Goal: Transaction & Acquisition: Download file/media

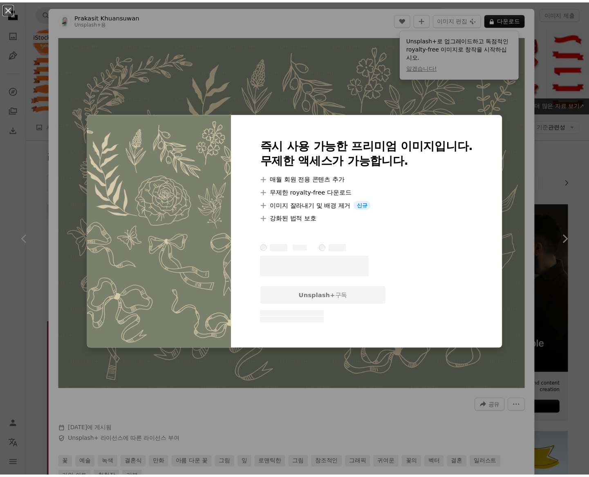
scroll to position [286, 0]
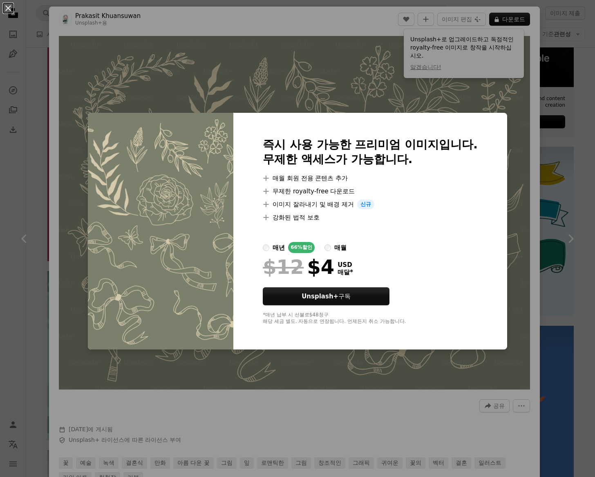
click at [496, 85] on div "An X shape 즉시 사용 가능한 프리미엄 이미지입니다. 무제한 액세스가 가능합니다. A plus sign 매월 회원 전용 콘텐츠 추가 A…" at bounding box center [297, 238] width 595 height 477
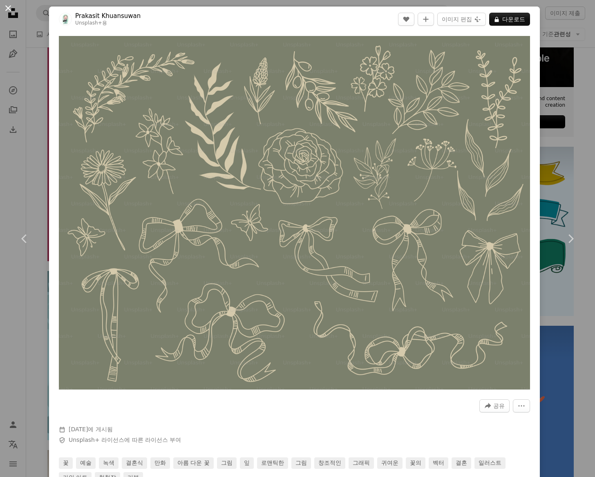
click at [11, 11] on button "An X shape" at bounding box center [8, 8] width 10 height 10
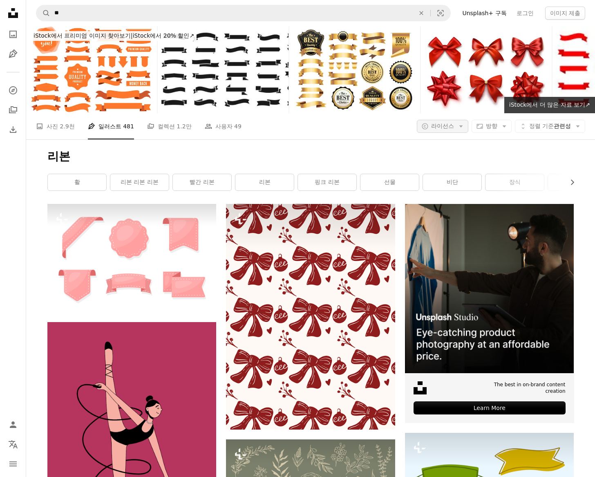
click at [458, 127] on icon "Arrow down" at bounding box center [461, 126] width 7 height 7
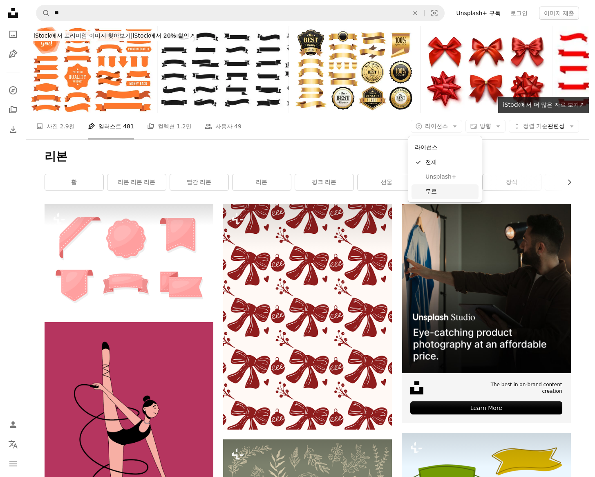
click at [448, 194] on span "무료" at bounding box center [451, 192] width 50 height 8
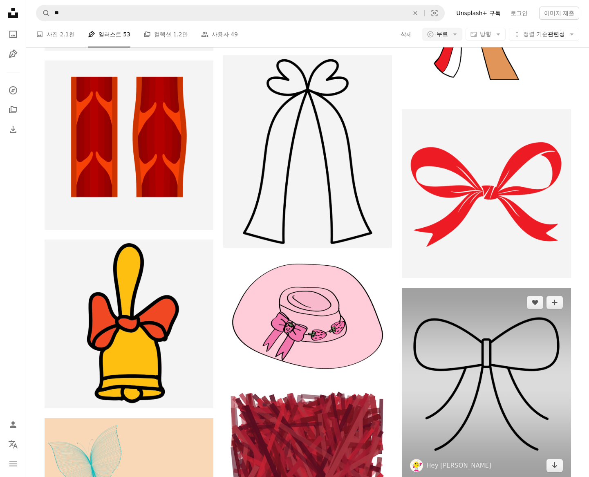
scroll to position [736, 0]
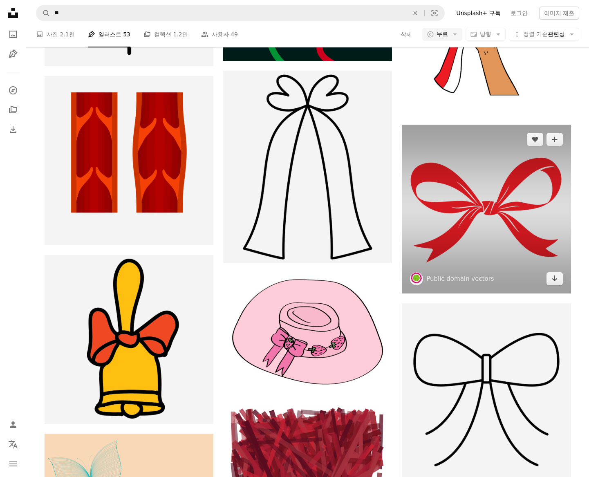
click at [509, 184] on img at bounding box center [486, 209] width 169 height 169
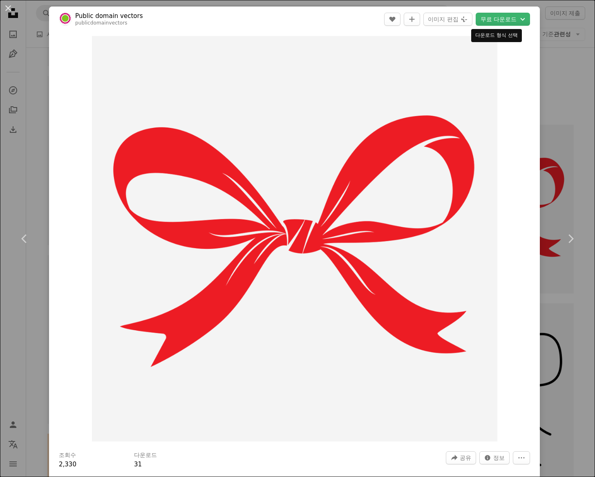
click at [496, 33] on div "다운로드 형식 선택" at bounding box center [497, 35] width 51 height 13
click at [504, 18] on button "무료 다운로드 Chevron down" at bounding box center [503, 19] width 54 height 13
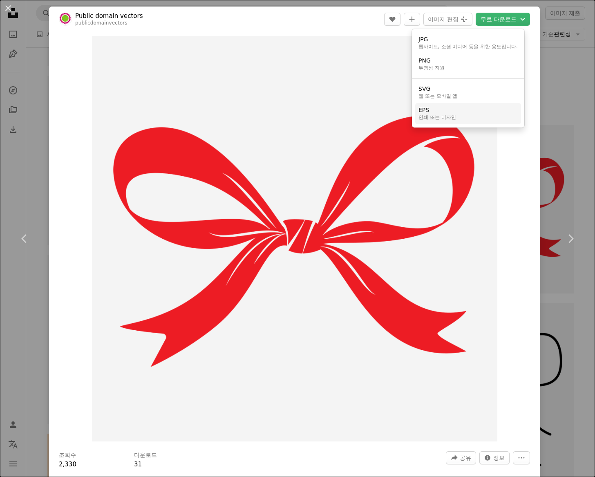
click at [469, 110] on link "EPS 인쇄 또는 디자인" at bounding box center [468, 113] width 106 height 21
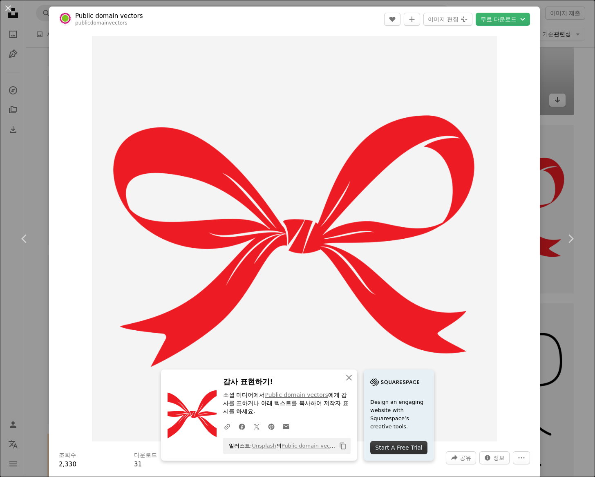
drag, startPoint x: 543, startPoint y: 106, endPoint x: 541, endPoint y: 97, distance: 9.2
click at [543, 106] on div "An X shape Chevron left Chevron right An X shape 닫기 감사 표현하기! 소셜 미디어에서 Public do…" at bounding box center [297, 238] width 595 height 477
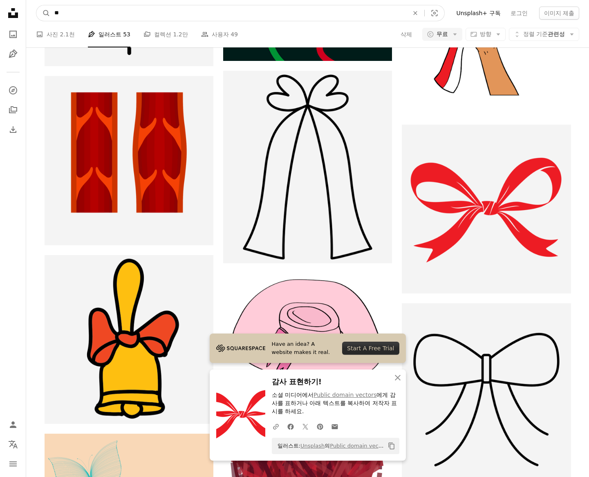
drag, startPoint x: 70, startPoint y: 12, endPoint x: -1, endPoint y: 13, distance: 71.2
click at [0, 13] on html "Have an idea? A website makes it real. Start A Free Trial An X shape 닫기 감사 표현하기…" at bounding box center [294, 274] width 589 height 2020
type input "*"
click button "A magnifying glass" at bounding box center [43, 13] width 14 height 16
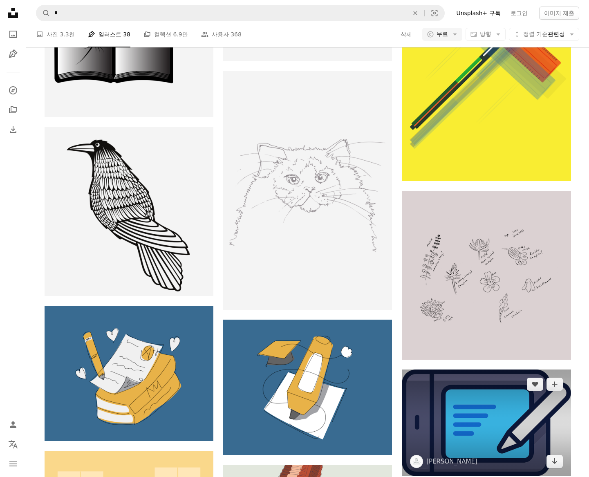
scroll to position [491, 0]
